Goal: Task Accomplishment & Management: Use online tool/utility

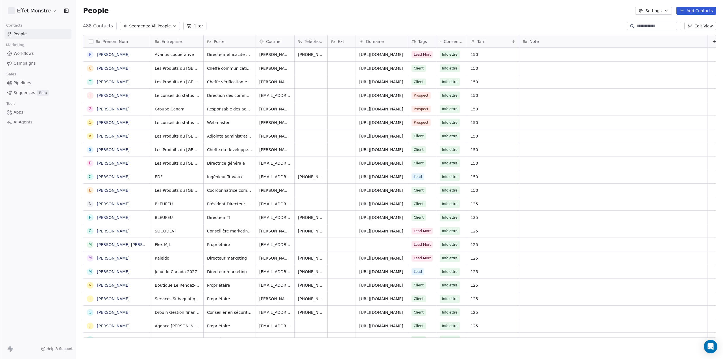
scroll to position [311, 642]
click at [17, 80] on link "Pipelines" at bounding box center [38, 82] width 67 height 9
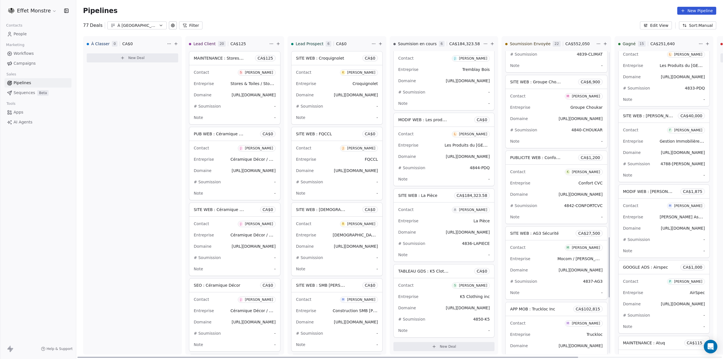
scroll to position [936, 0]
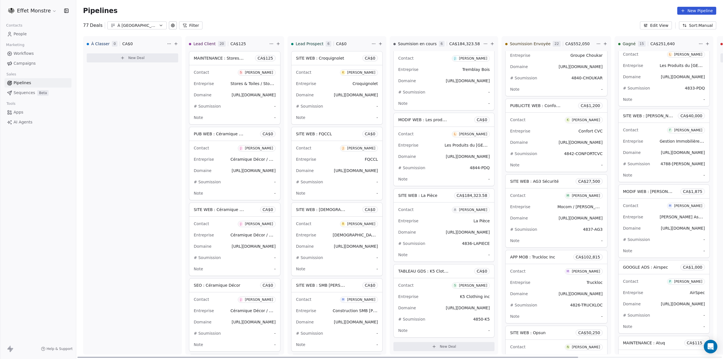
click at [546, 105] on span "PUBLICITE WEB : Confort CVC" at bounding box center [539, 105] width 58 height 5
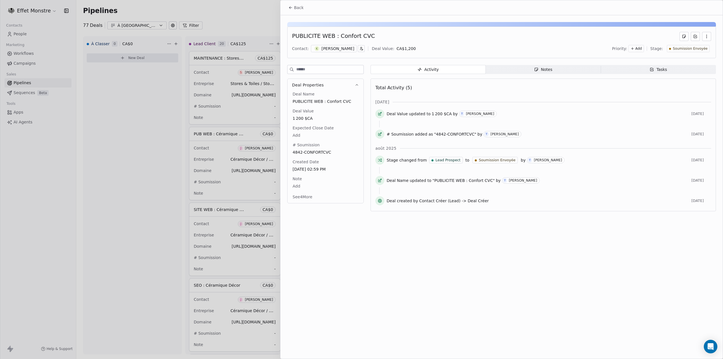
click at [687, 50] on span "Soumission Envoyée" at bounding box center [690, 48] width 35 height 5
click at [670, 121] on span "À Relancer" at bounding box center [670, 123] width 21 height 6
click at [195, 13] on div at bounding box center [361, 179] width 723 height 359
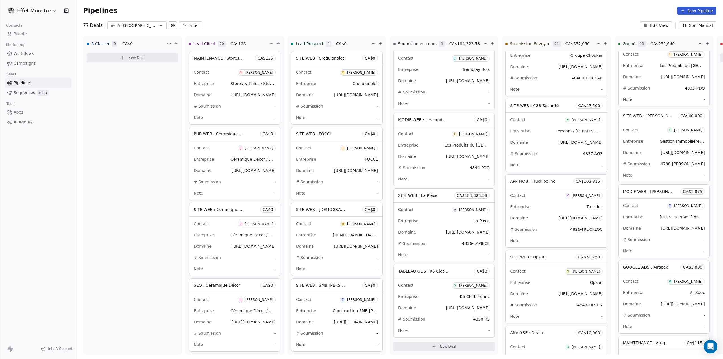
click at [246, 8] on div "Pipelines New Pipeline" at bounding box center [399, 11] width 633 height 8
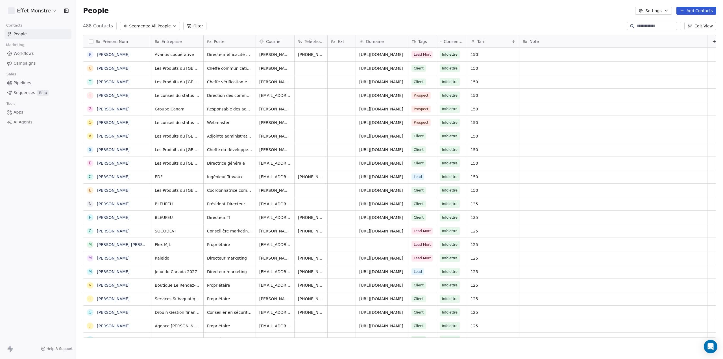
scroll to position [311, 642]
click at [19, 84] on span "Pipelines" at bounding box center [23, 83] width 18 height 6
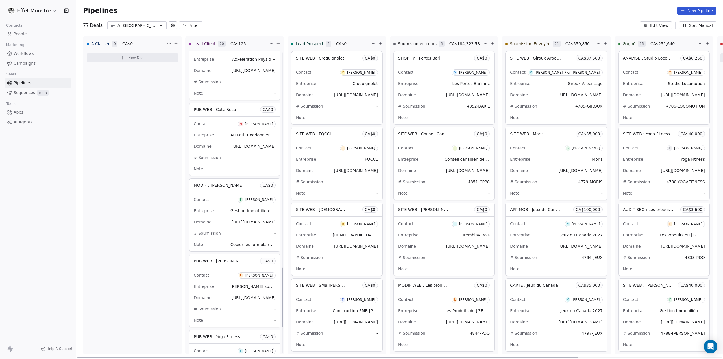
scroll to position [1081, 0]
click at [225, 197] on div "Contact F [PERSON_NAME]" at bounding box center [235, 201] width 82 height 9
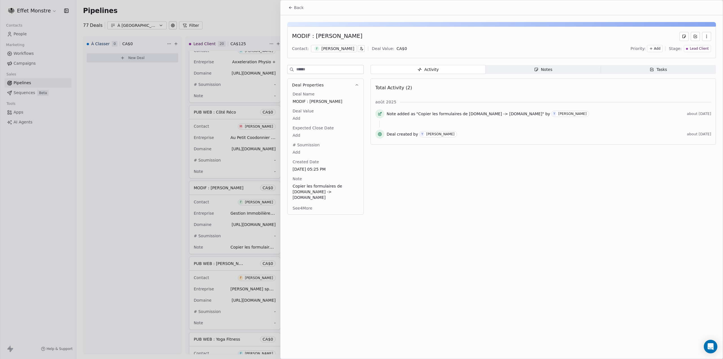
click at [708, 36] on icon "button" at bounding box center [706, 36] width 5 height 5
click at [695, 49] on div "Delete" at bounding box center [690, 48] width 38 height 9
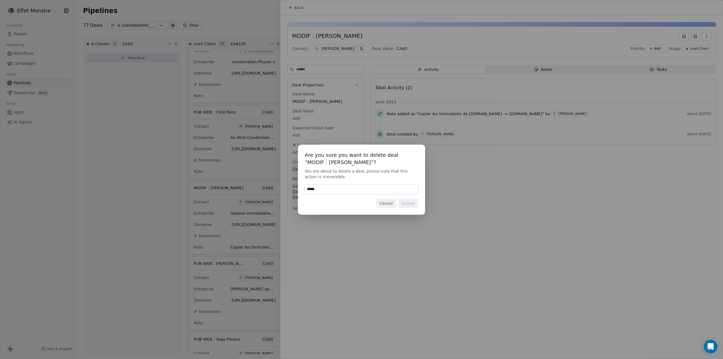
type input "******"
